Goal: Task Accomplishment & Management: Use online tool/utility

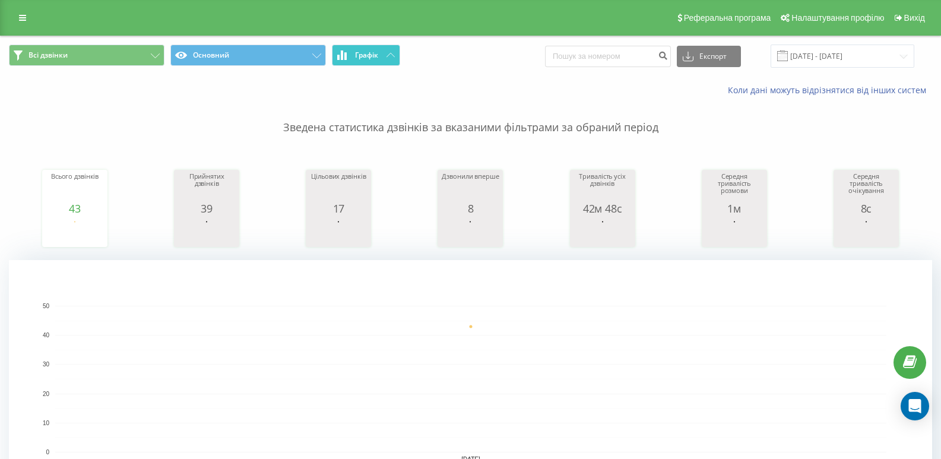
click at [393, 60] on button "Графік" at bounding box center [366, 55] width 68 height 21
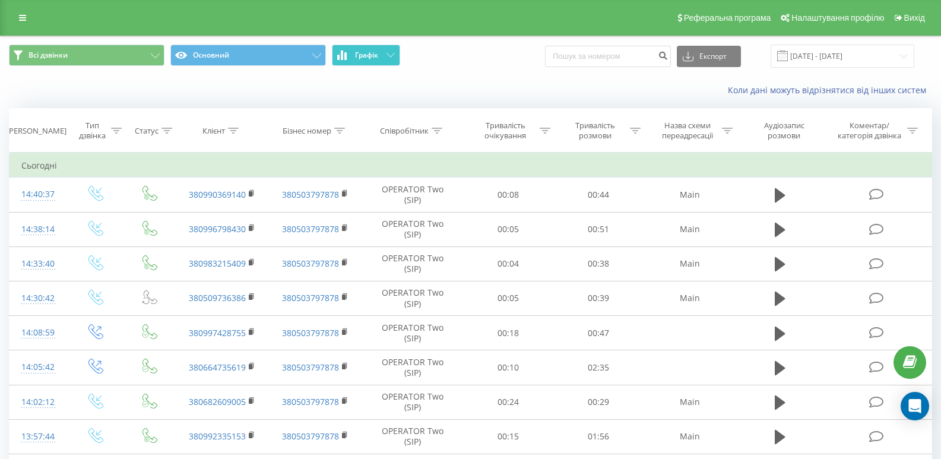
click at [393, 60] on button "Графік" at bounding box center [366, 55] width 68 height 21
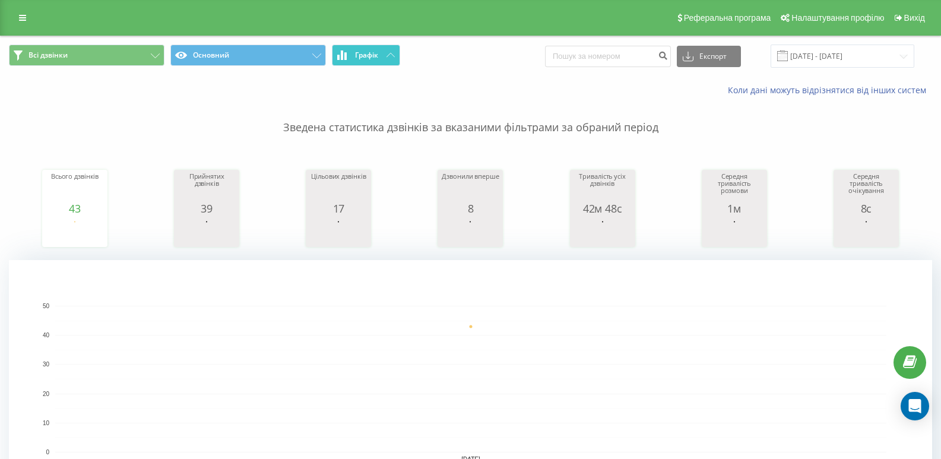
click at [373, 53] on span "Графік" at bounding box center [366, 55] width 23 height 8
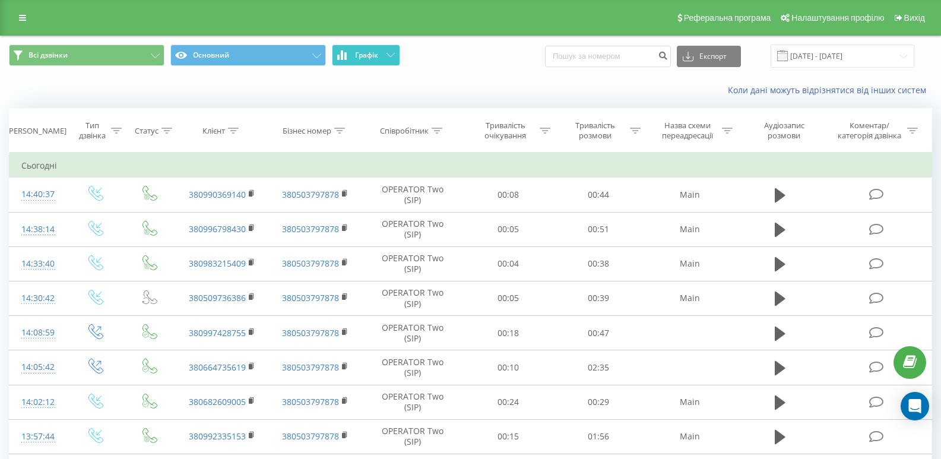
click at [373, 53] on span "Графік" at bounding box center [366, 55] width 23 height 8
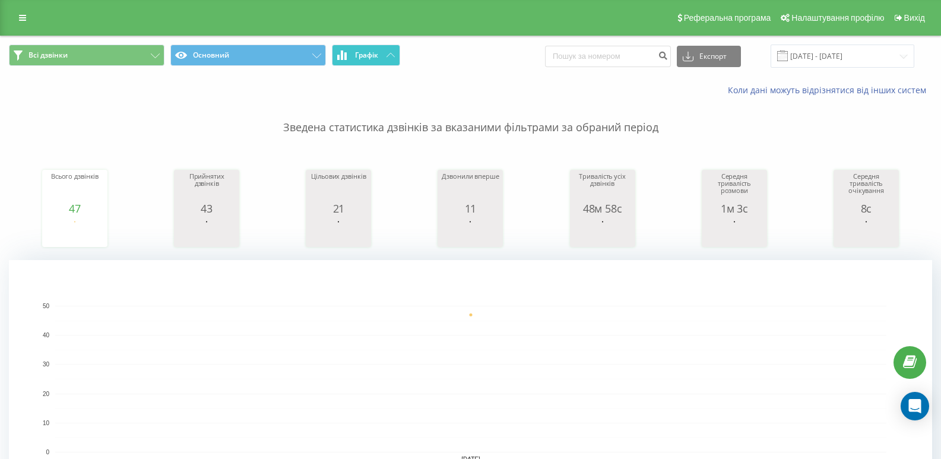
click at [384, 51] on button "Графік" at bounding box center [366, 55] width 68 height 21
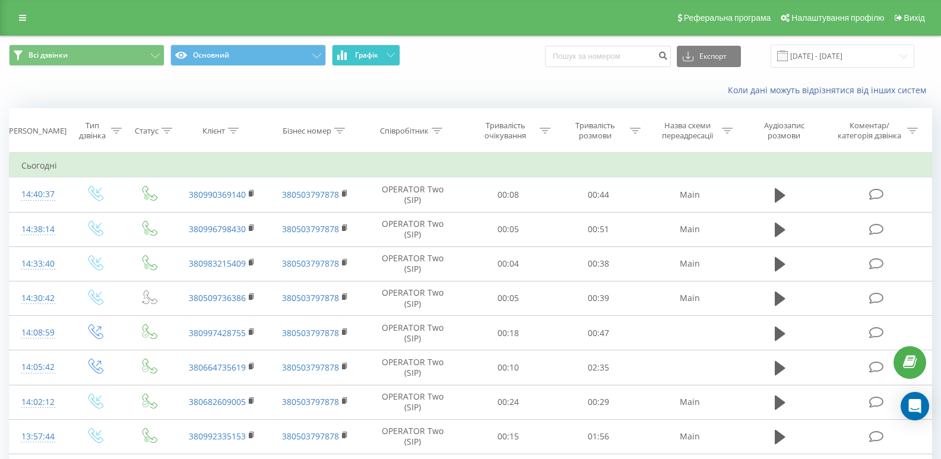
click at [384, 51] on button "Графік" at bounding box center [366, 55] width 68 height 21
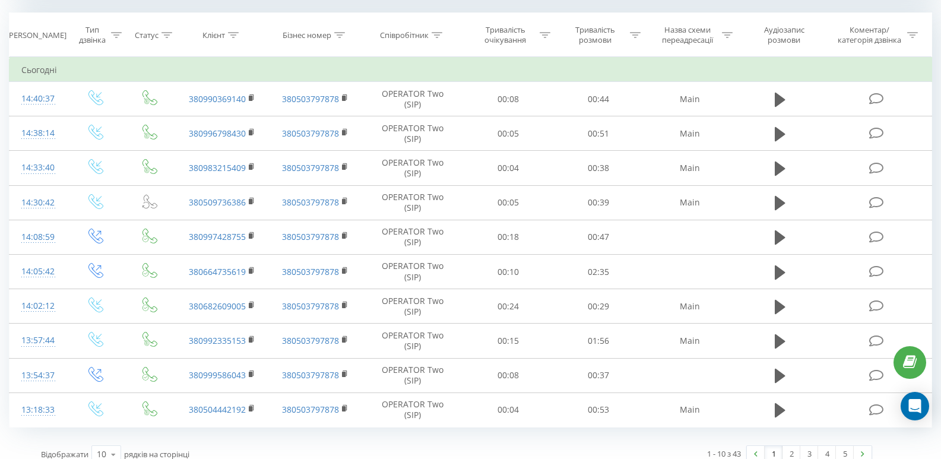
scroll to position [513, 0]
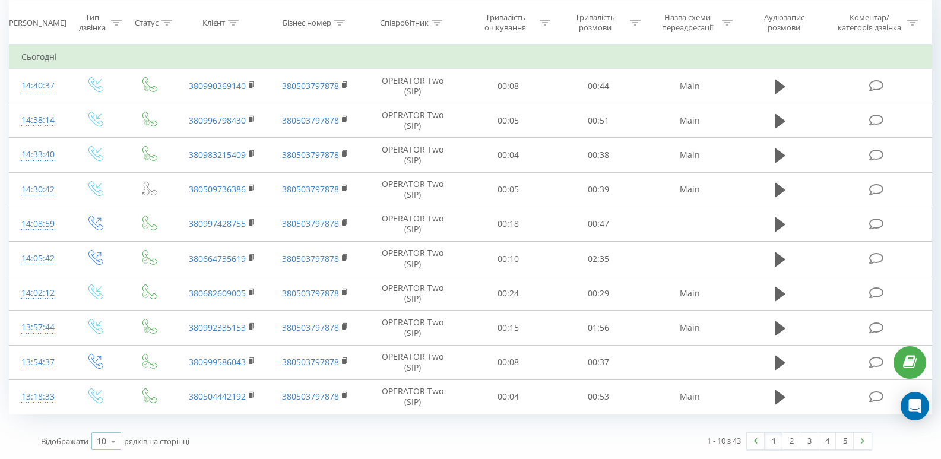
click at [114, 439] on icon at bounding box center [114, 441] width 18 height 23
click at [103, 380] on div "10" at bounding box center [106, 372] width 29 height 17
click at [108, 441] on icon at bounding box center [114, 441] width 18 height 23
click at [107, 393] on div "25" at bounding box center [106, 389] width 29 height 17
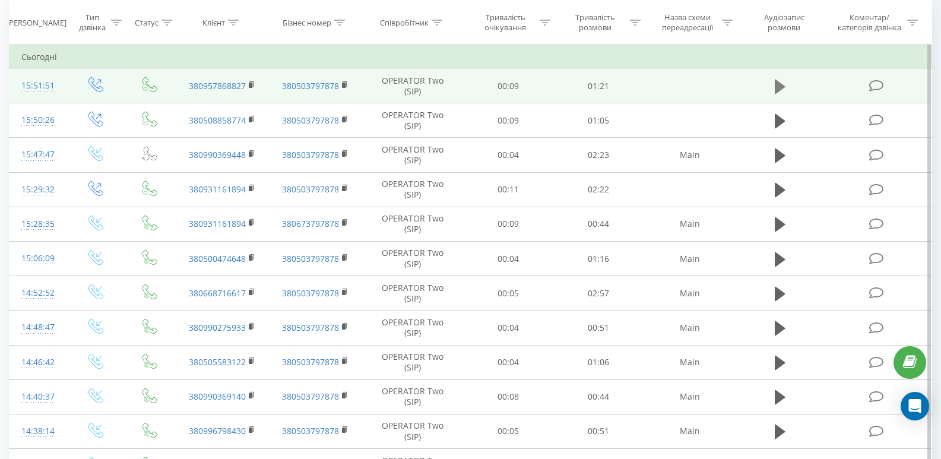
click at [787, 90] on button at bounding box center [780, 87] width 18 height 18
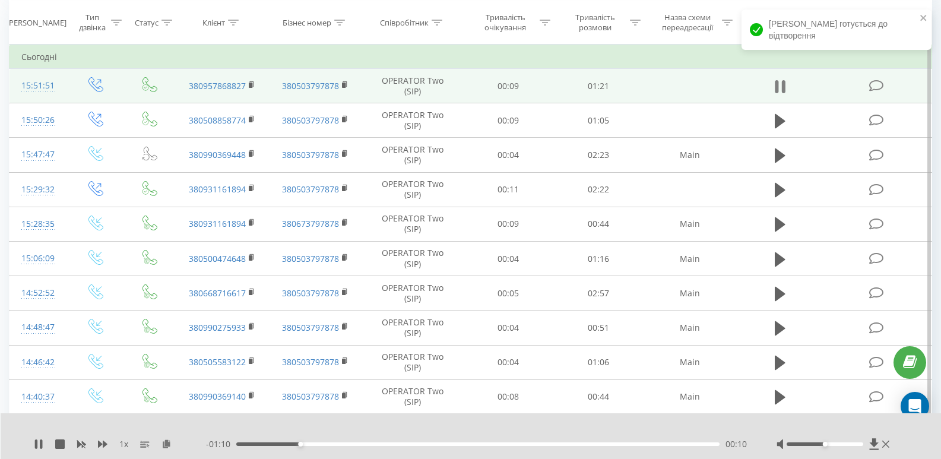
click at [775, 80] on icon at bounding box center [780, 86] width 11 height 17
click at [782, 87] on icon at bounding box center [780, 86] width 11 height 14
click at [782, 87] on icon at bounding box center [784, 86] width 4 height 13
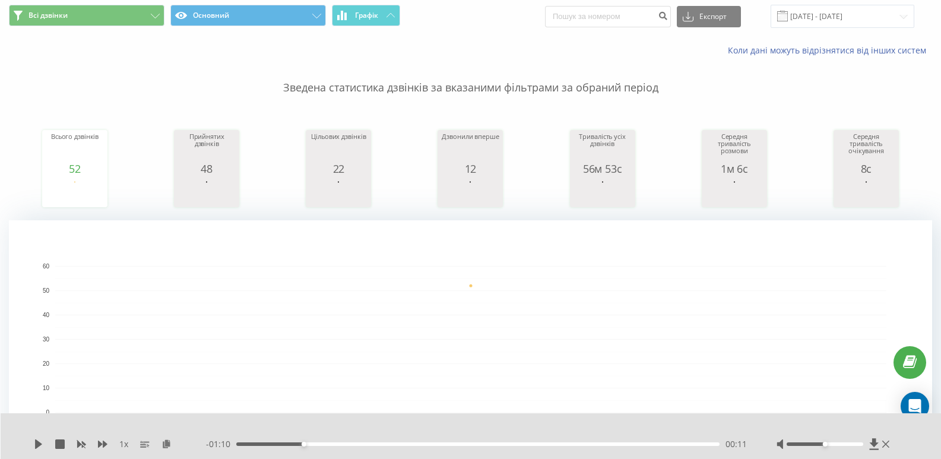
scroll to position [38, 0]
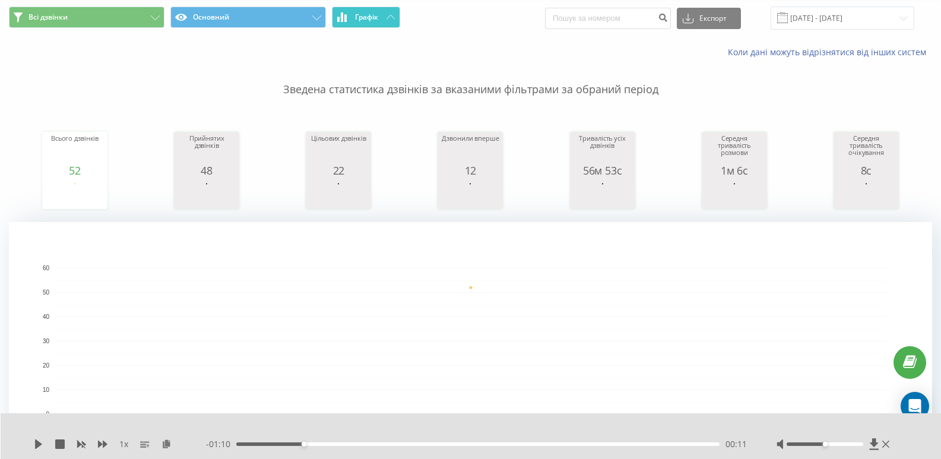
click at [366, 25] on button "Графік" at bounding box center [366, 17] width 68 height 21
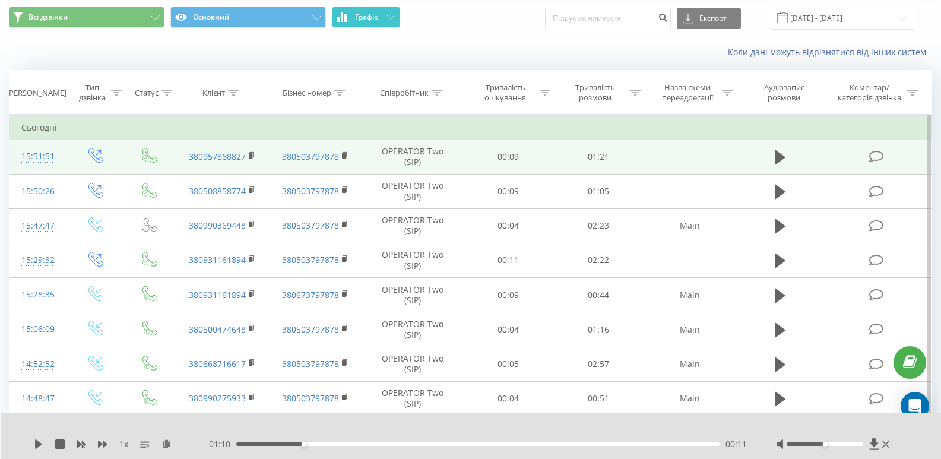
click at [366, 25] on button "Графік" at bounding box center [366, 17] width 68 height 21
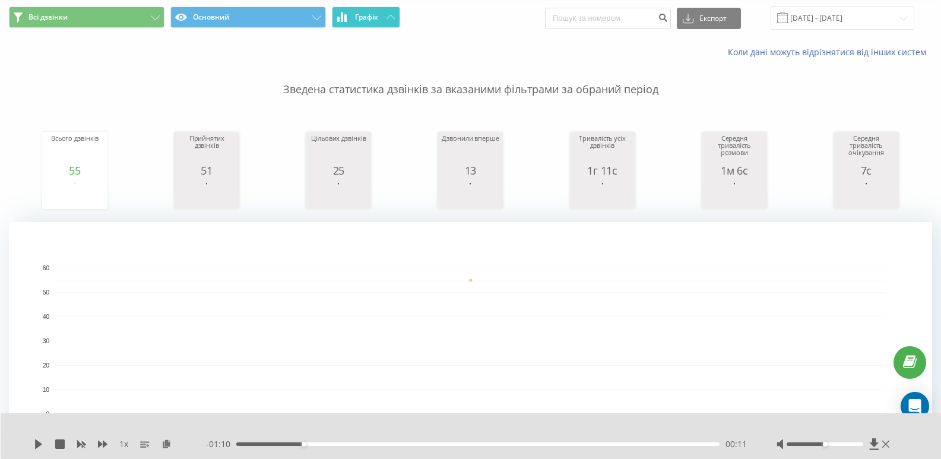
click at [368, 25] on button "Графік" at bounding box center [366, 17] width 68 height 21
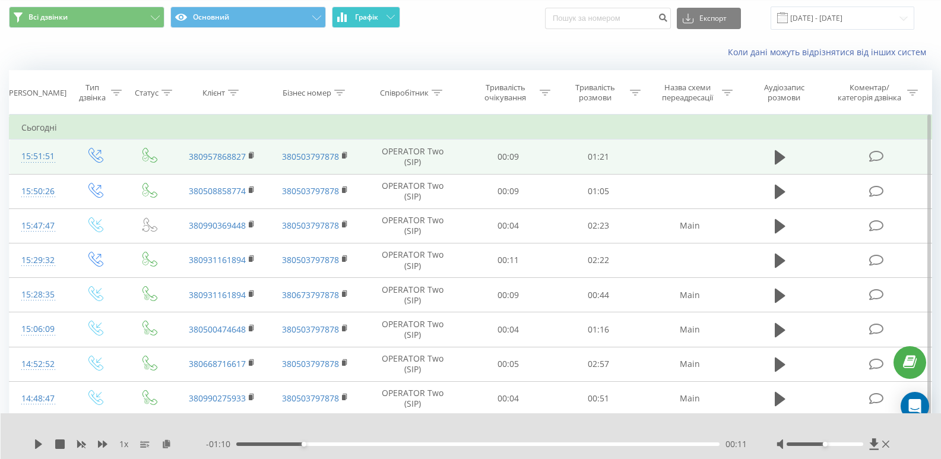
click at [368, 25] on button "Графік" at bounding box center [366, 17] width 68 height 21
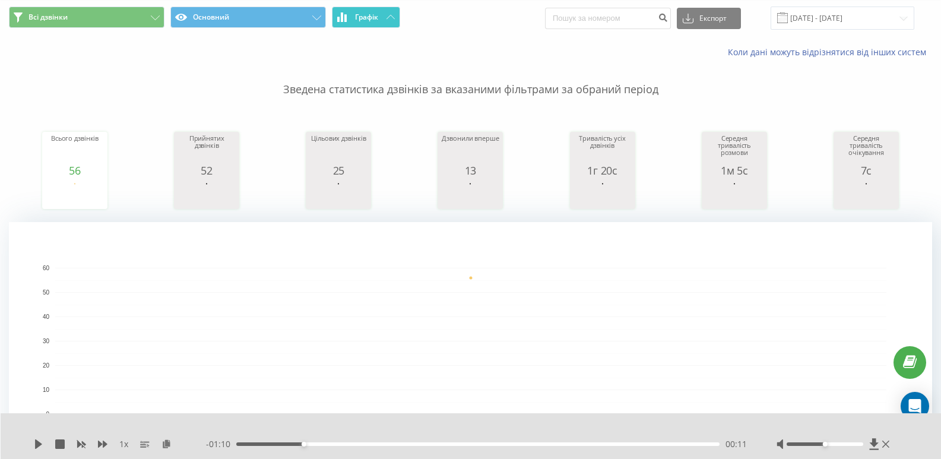
click at [380, 24] on button "Графік" at bounding box center [366, 17] width 68 height 21
click at [380, 22] on button "Графік" at bounding box center [366, 17] width 68 height 21
click at [376, 24] on button "Графік" at bounding box center [366, 17] width 68 height 21
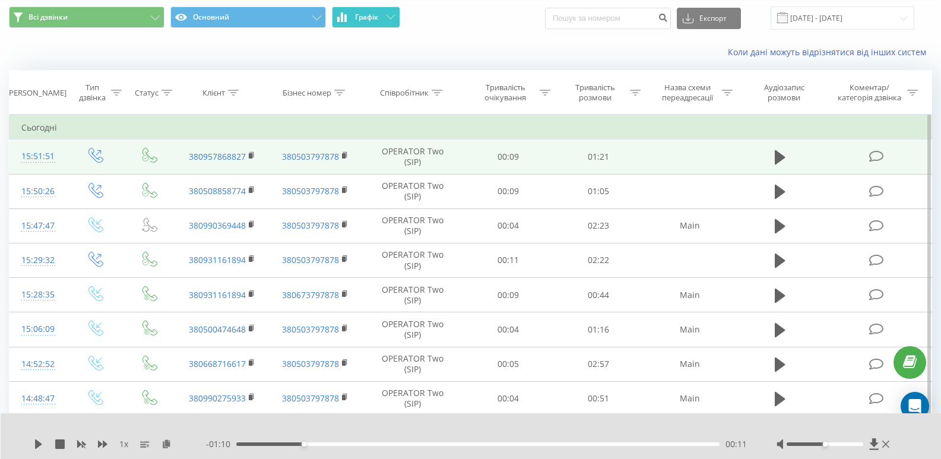
click at [376, 24] on button "Графік" at bounding box center [366, 17] width 68 height 21
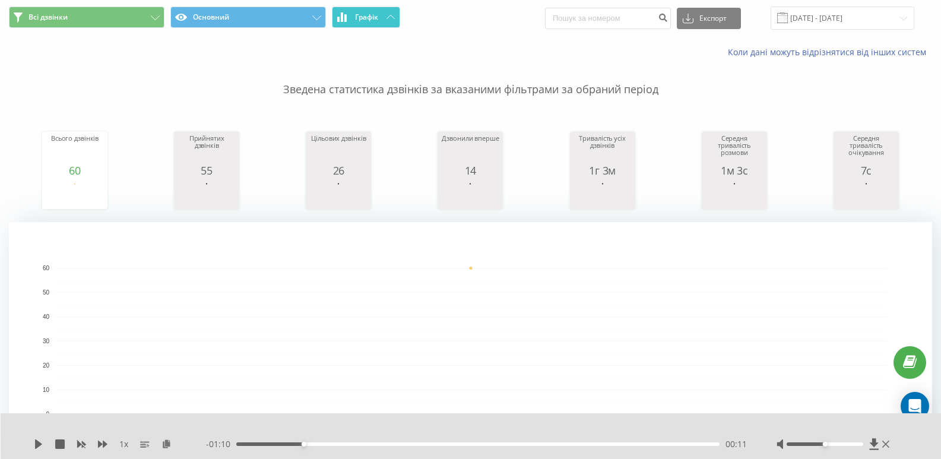
click at [370, 16] on span "Графік" at bounding box center [366, 17] width 23 height 8
click at [368, 14] on span "Графік" at bounding box center [366, 17] width 23 height 8
click at [369, 11] on button "Графік" at bounding box center [366, 17] width 68 height 21
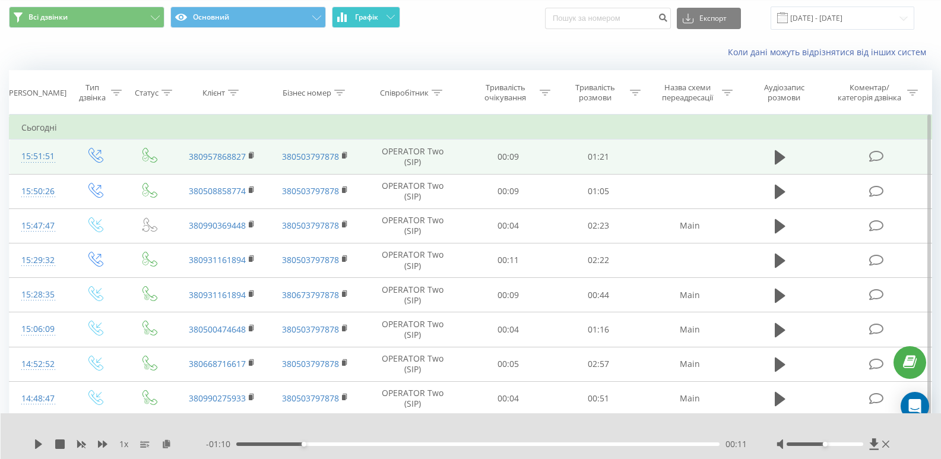
click at [369, 10] on button "Графік" at bounding box center [366, 17] width 68 height 21
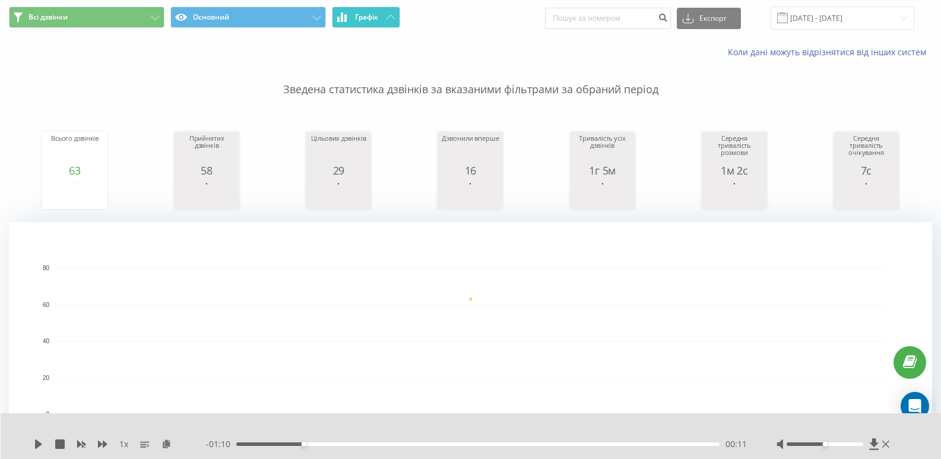
click at [378, 13] on button "Графік" at bounding box center [366, 17] width 68 height 21
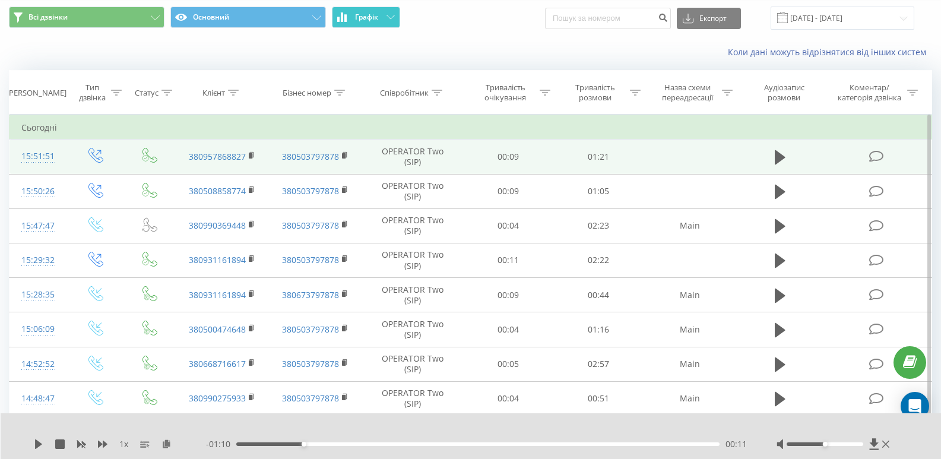
click at [378, 13] on span "Графік" at bounding box center [366, 17] width 23 height 8
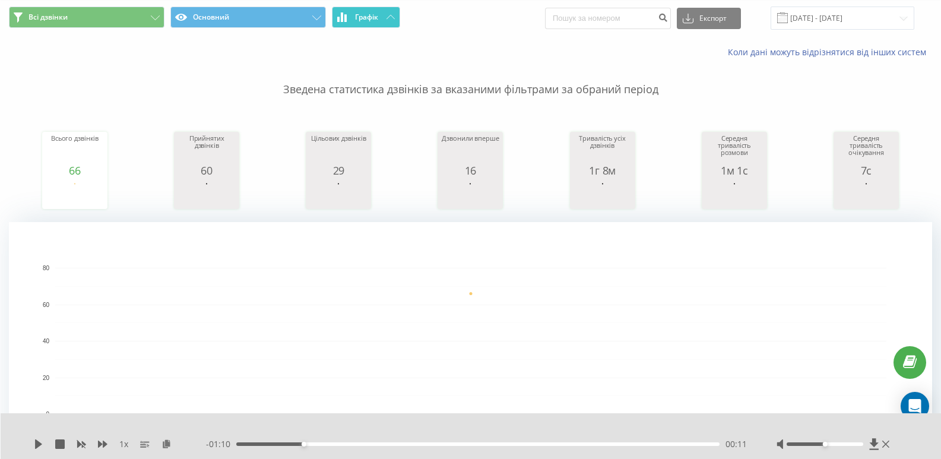
click at [392, 14] on button "Графік" at bounding box center [366, 17] width 68 height 21
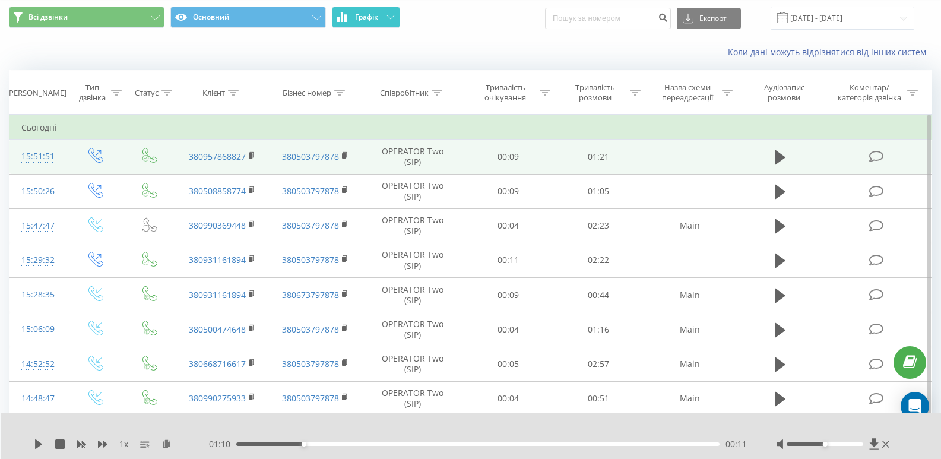
click at [392, 14] on button "Графік" at bounding box center [366, 17] width 68 height 21
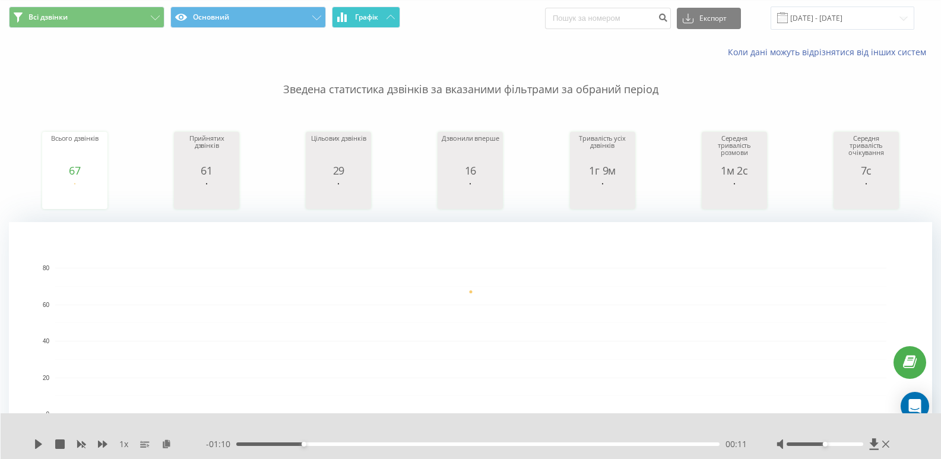
click at [379, 11] on button "Графік" at bounding box center [366, 17] width 68 height 21
